Goal: Task Accomplishment & Management: Use online tool/utility

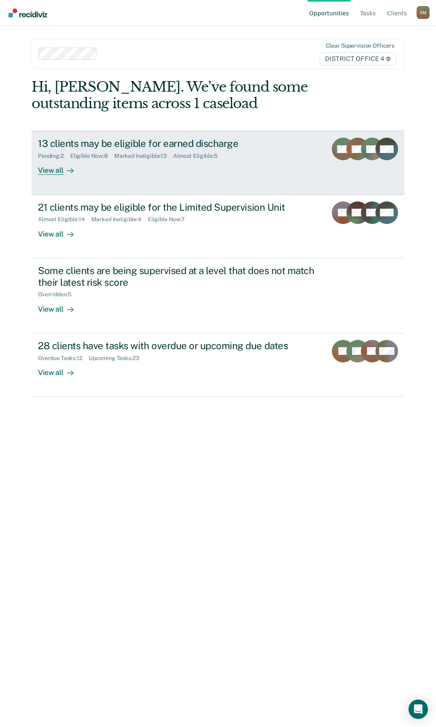
click at [148, 147] on div "13 clients may be eligible for earned discharge" at bounding box center [179, 144] width 283 height 12
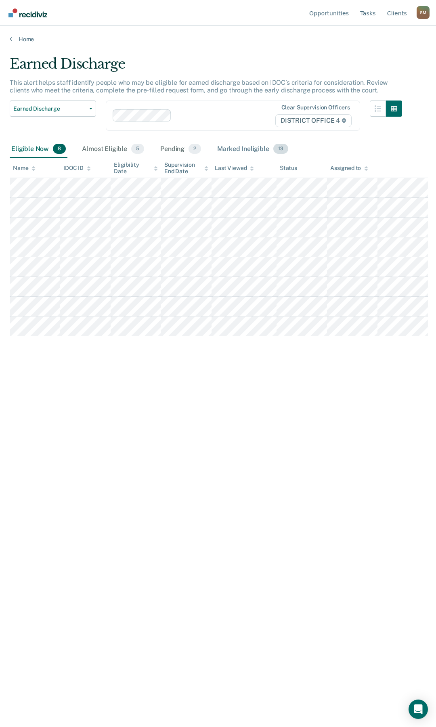
click at [251, 150] on div "Marked Ineligible 13" at bounding box center [253, 150] width 74 height 18
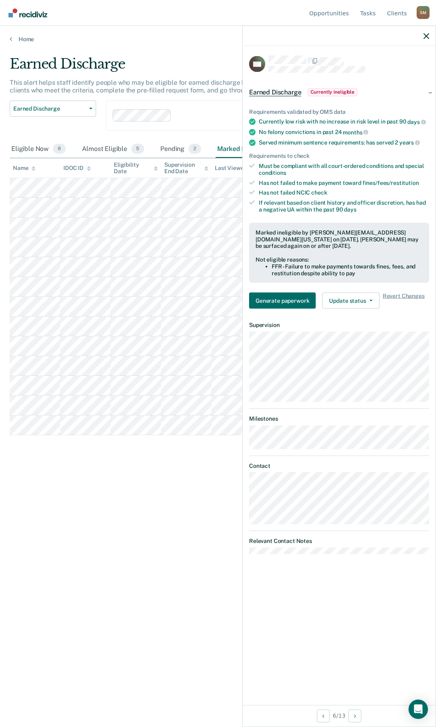
click at [245, 500] on div "CH Earned Discharge Currently ineligible Requirements validated by OMS data Cur…" at bounding box center [339, 375] width 193 height 659
click at [151, 468] on div "Earned Discharge This alert helps staff identify people who may be eligible for…" at bounding box center [218, 361] width 417 height 611
click at [428, 34] on icon "button" at bounding box center [427, 36] width 6 height 6
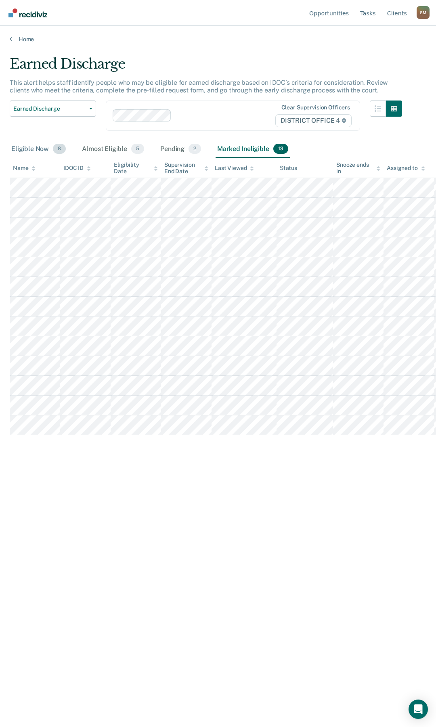
click at [44, 150] on div "Eligible Now 8" at bounding box center [39, 150] width 58 height 18
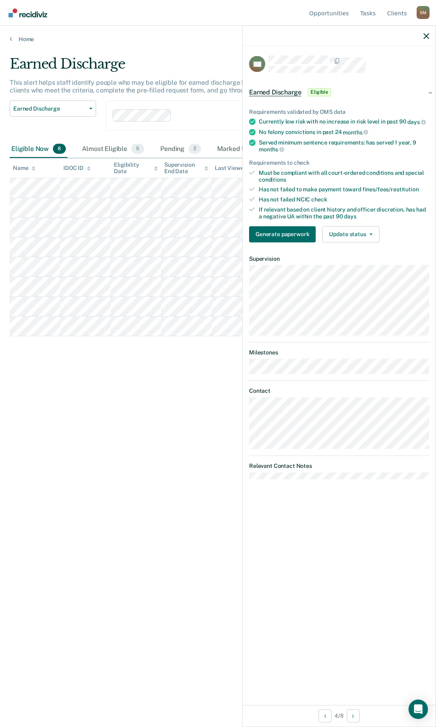
click at [75, 365] on div "Earned Discharge This alert helps staff identify people who may be eligible for…" at bounding box center [218, 361] width 417 height 611
click at [105, 377] on div "Earned Discharge This alert helps staff identify people who may be eligible for…" at bounding box center [218, 361] width 417 height 611
click at [426, 35] on icon "button" at bounding box center [427, 36] width 6 height 6
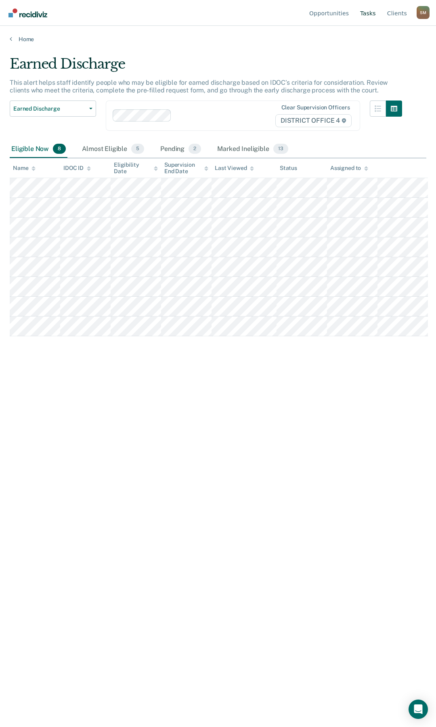
click at [375, 12] on link "Tasks" at bounding box center [368, 13] width 19 height 26
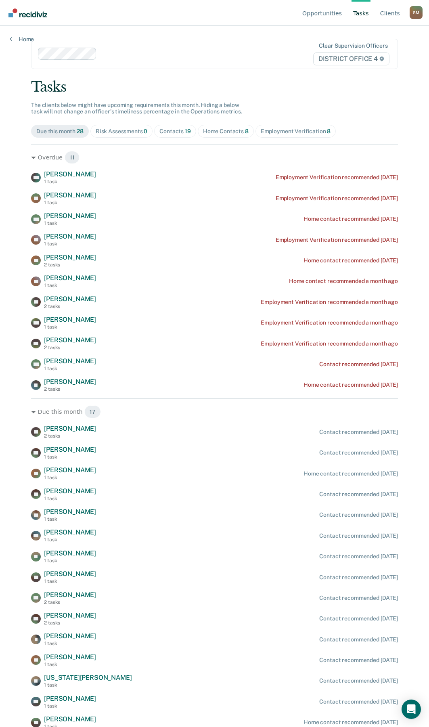
click at [118, 130] on div "Risk Assessments 0" at bounding box center [122, 131] width 52 height 7
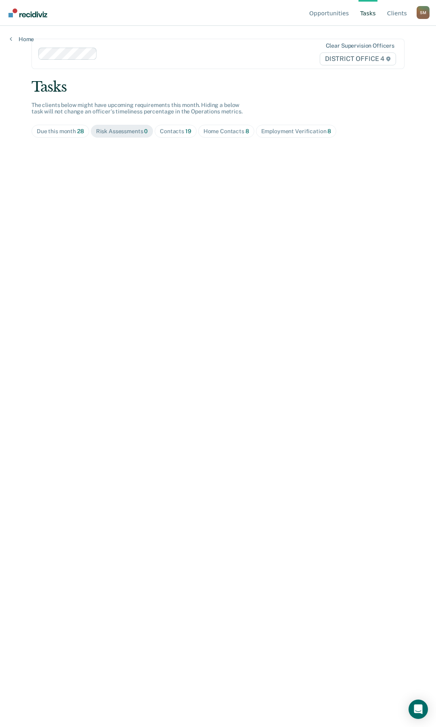
click at [165, 129] on div "Contacts 19" at bounding box center [176, 131] width 32 height 7
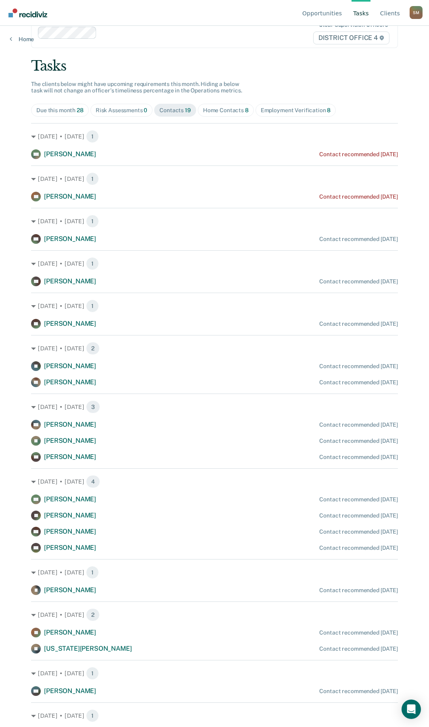
scroll to position [32, 0]
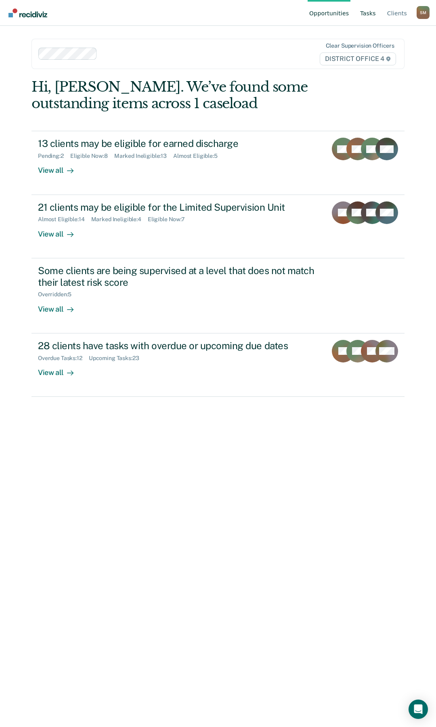
click at [371, 15] on link "Tasks" at bounding box center [368, 13] width 19 height 26
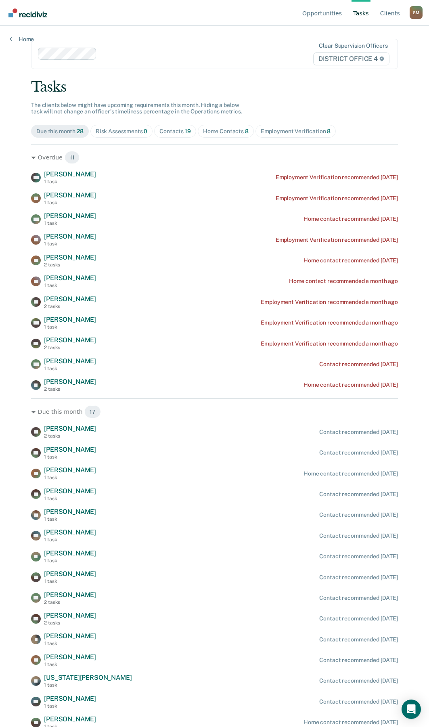
click at [167, 131] on div "Contacts 19" at bounding box center [176, 131] width 32 height 7
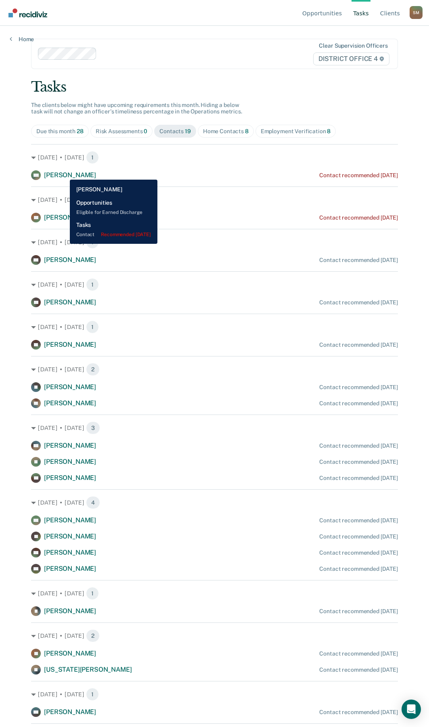
click at [64, 174] on span "Susan Martz" at bounding box center [70, 175] width 52 height 8
